Goal: Task Accomplishment & Management: Manage account settings

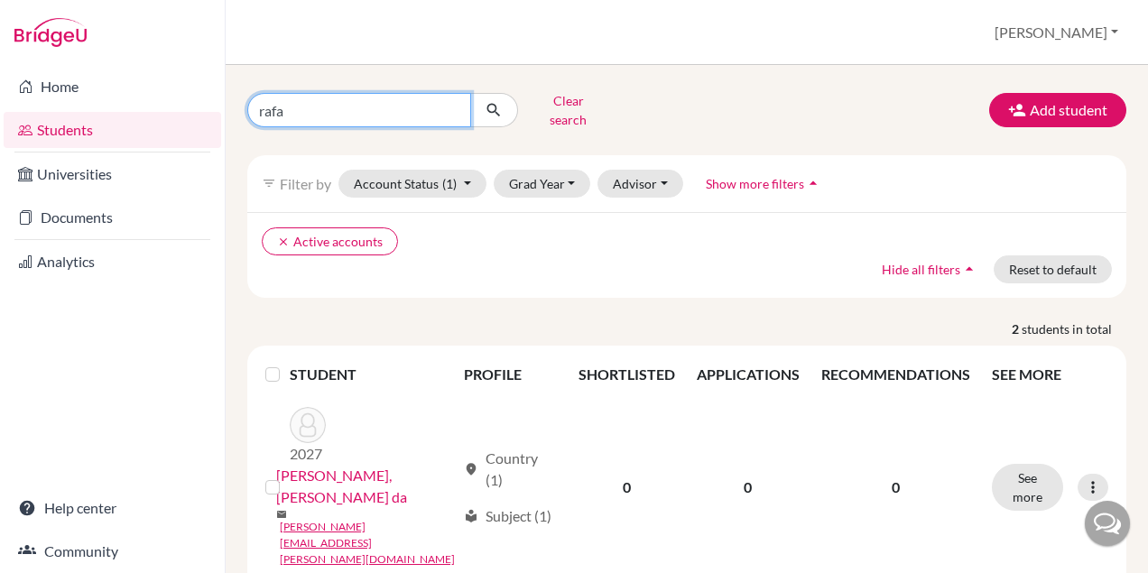
click at [329, 100] on input "rafa" at bounding box center [359, 110] width 224 height 34
type input "r"
type input "[PERSON_NAME]"
click button "submit" at bounding box center [494, 110] width 48 height 34
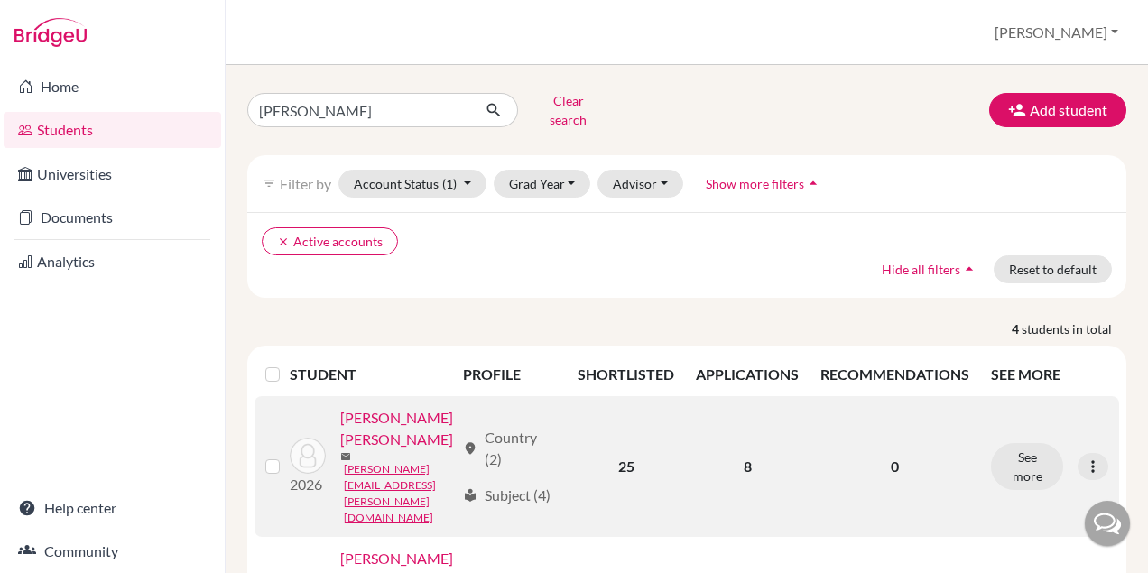
click at [410, 412] on link "[PERSON_NAME] [PERSON_NAME]" at bounding box center [397, 428] width 115 height 43
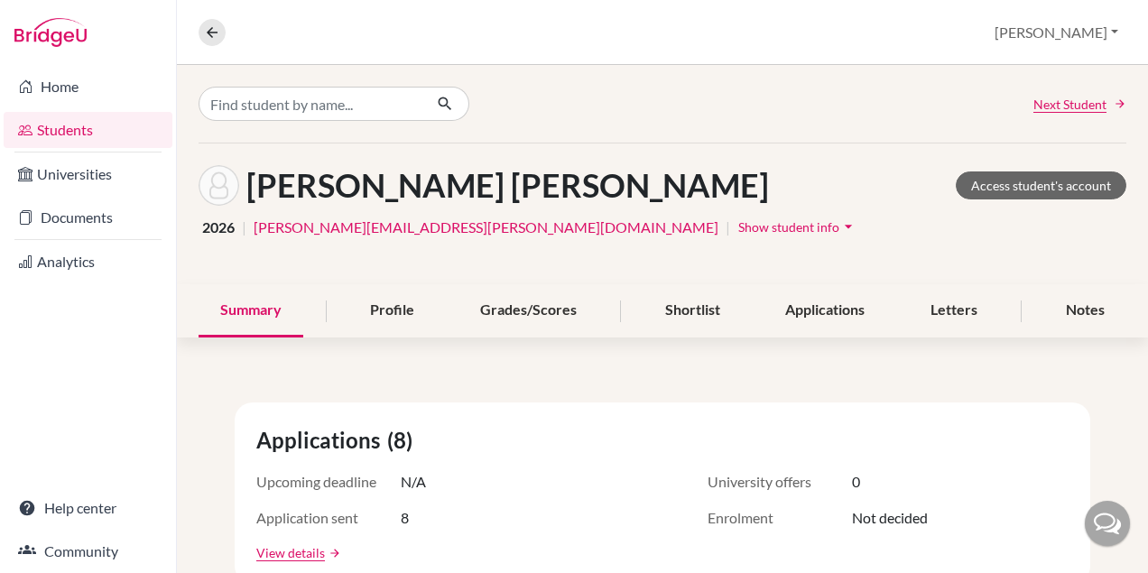
scroll to position [64, 0]
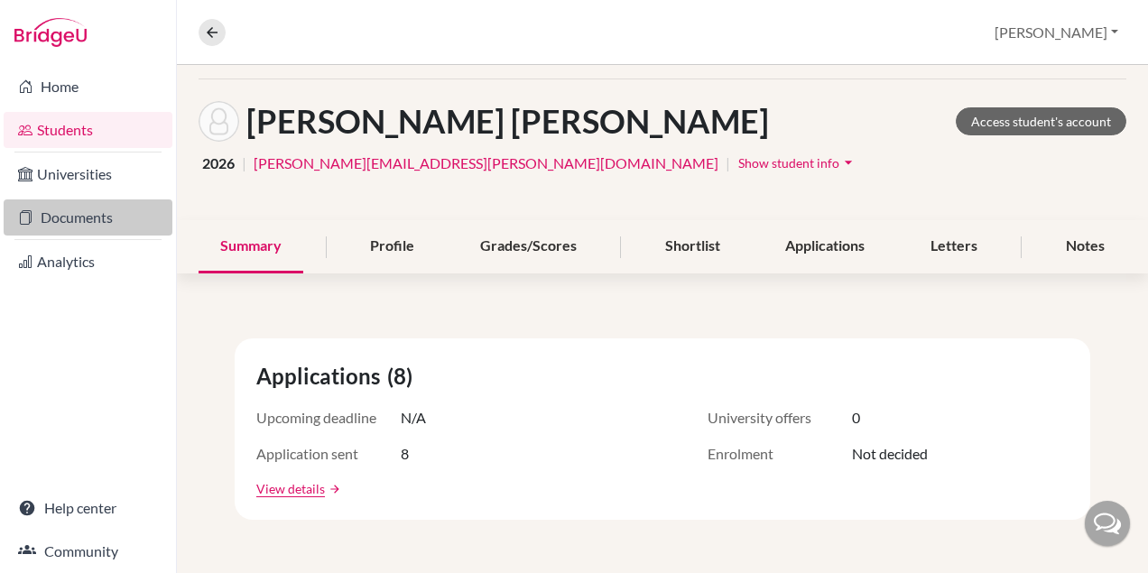
click at [83, 223] on link "Documents" at bounding box center [88, 217] width 169 height 36
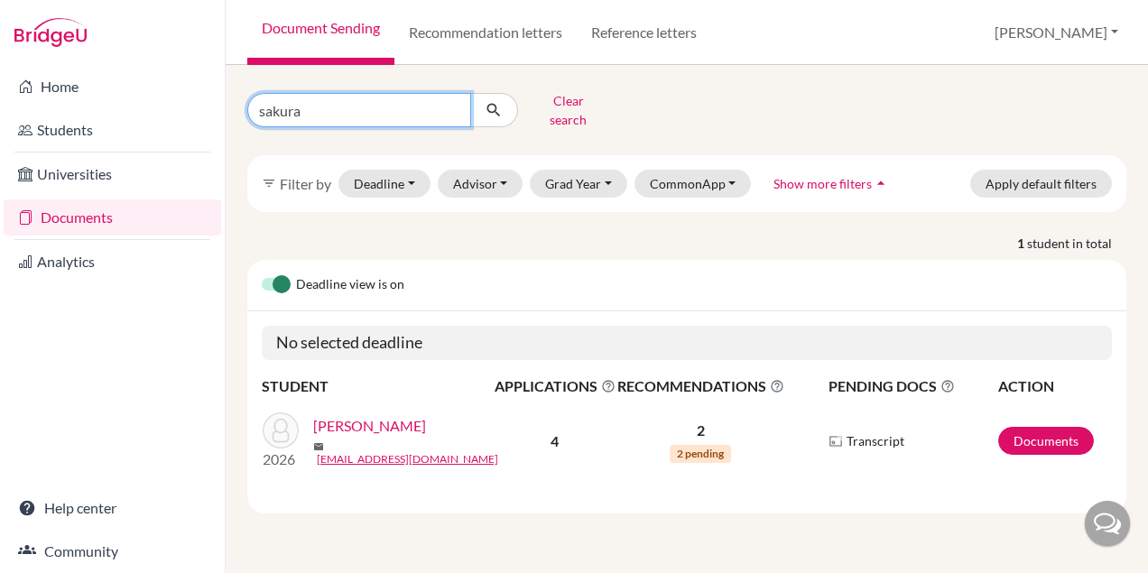
click at [369, 107] on input "sakura" at bounding box center [359, 110] width 224 height 34
type input "s"
type input "[PERSON_NAME]"
click button "submit" at bounding box center [494, 110] width 48 height 34
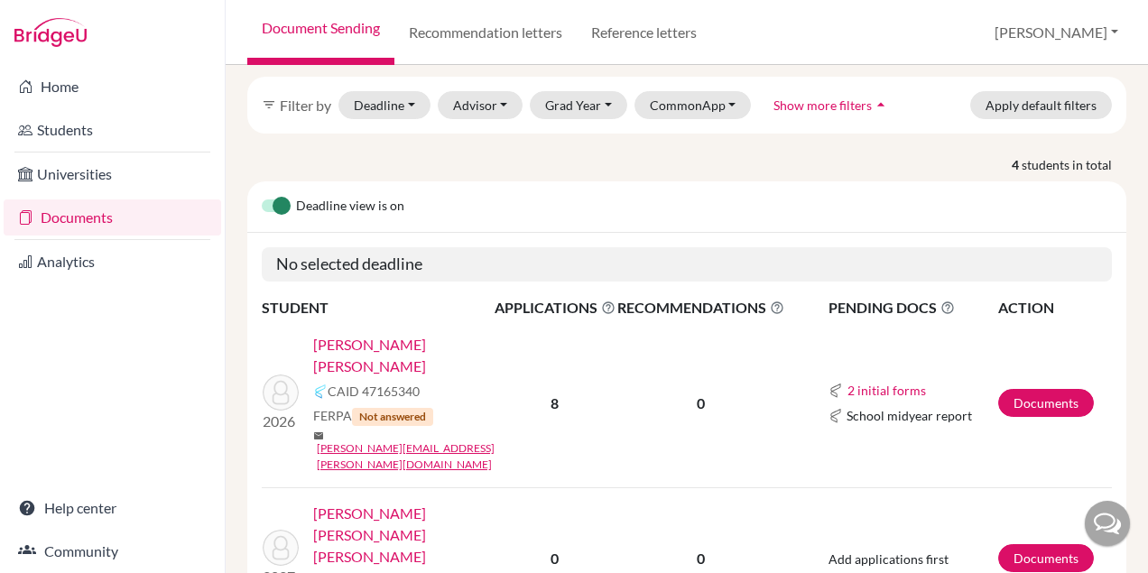
scroll to position [78, 0]
click at [1041, 390] on link "Documents" at bounding box center [1046, 404] width 96 height 28
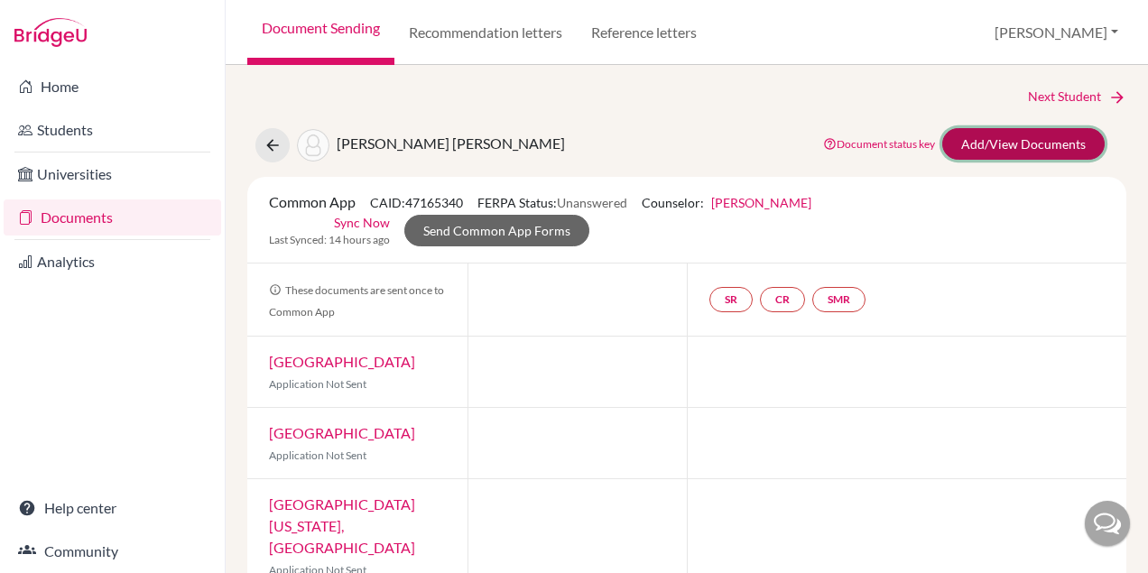
click at [1002, 146] on link "Add/View Documents" at bounding box center [1023, 144] width 162 height 32
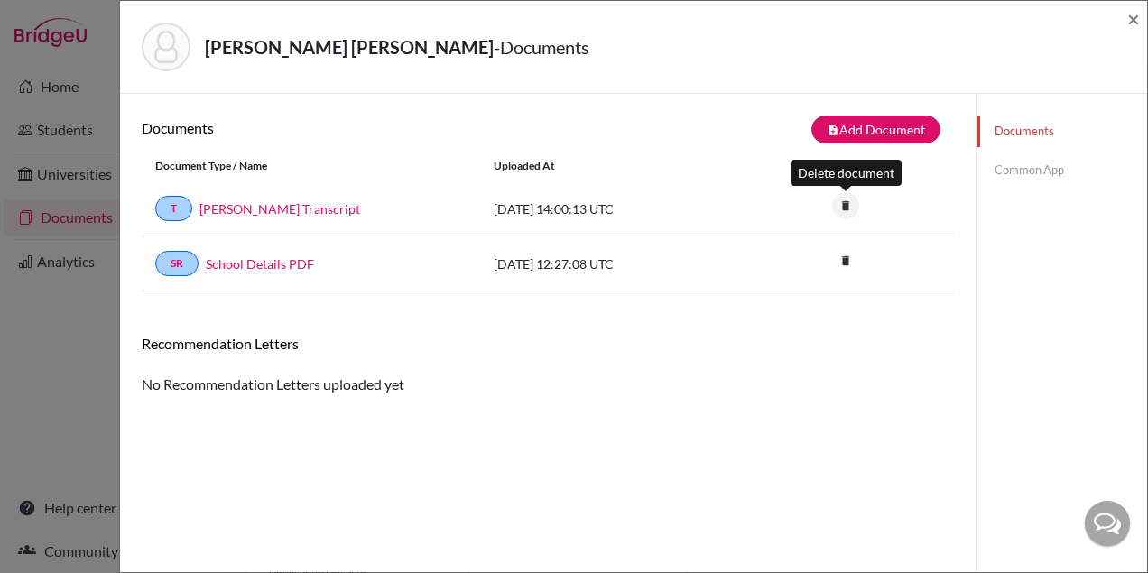
click at [850, 210] on icon "delete" at bounding box center [845, 205] width 27 height 27
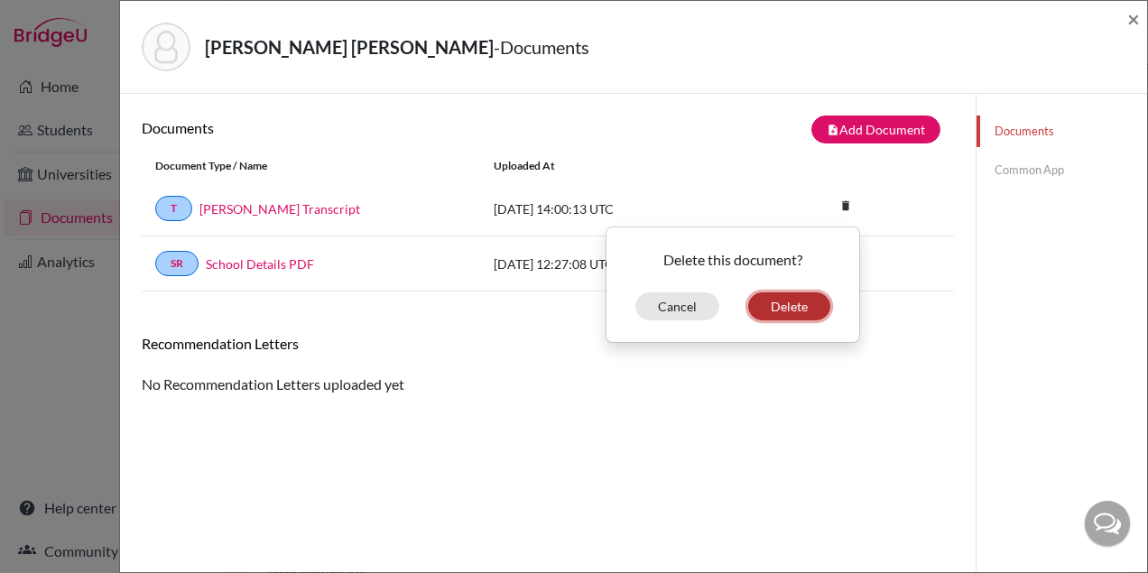
click at [787, 301] on button "Delete" at bounding box center [789, 306] width 82 height 28
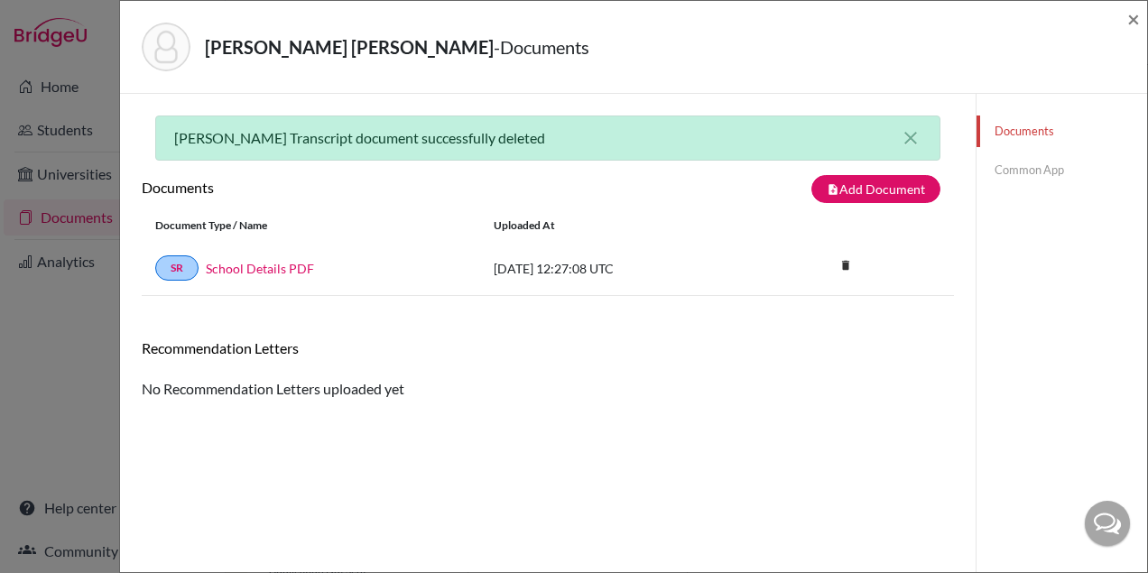
click at [1023, 170] on link "Common App" at bounding box center [1062, 170] width 171 height 32
